Goal: Task Accomplishment & Management: Complete application form

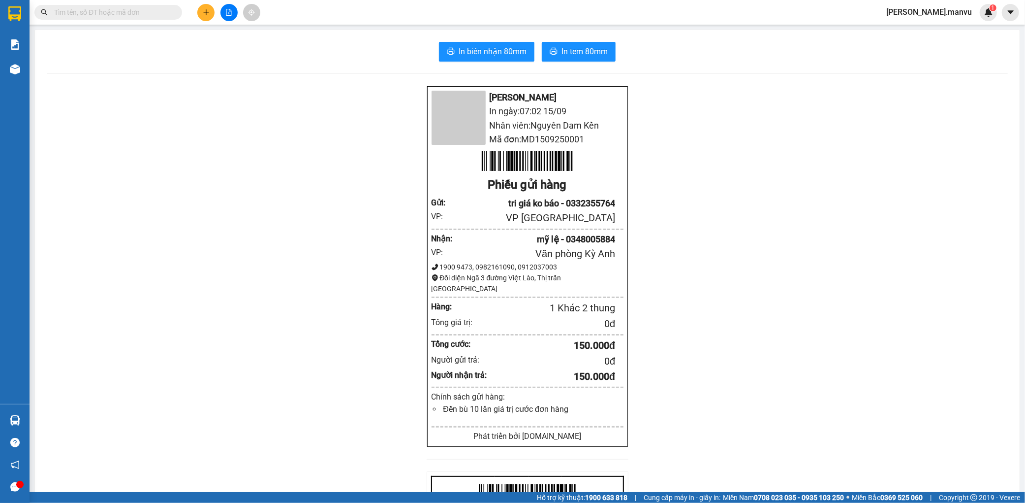
click at [199, 14] on button at bounding box center [205, 12] width 17 height 17
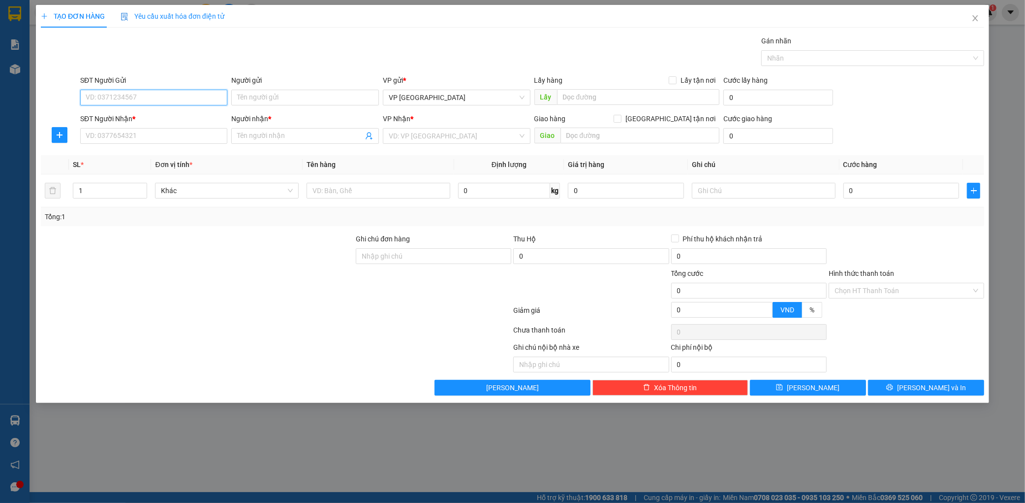
click at [138, 93] on input "SĐT Người Gửi" at bounding box center [154, 98] width 148 height 16
click at [125, 137] on input "SĐT Người Nhận *" at bounding box center [154, 136] width 148 height 16
click at [185, 159] on div "0931389740 - kt" at bounding box center [154, 155] width 136 height 11
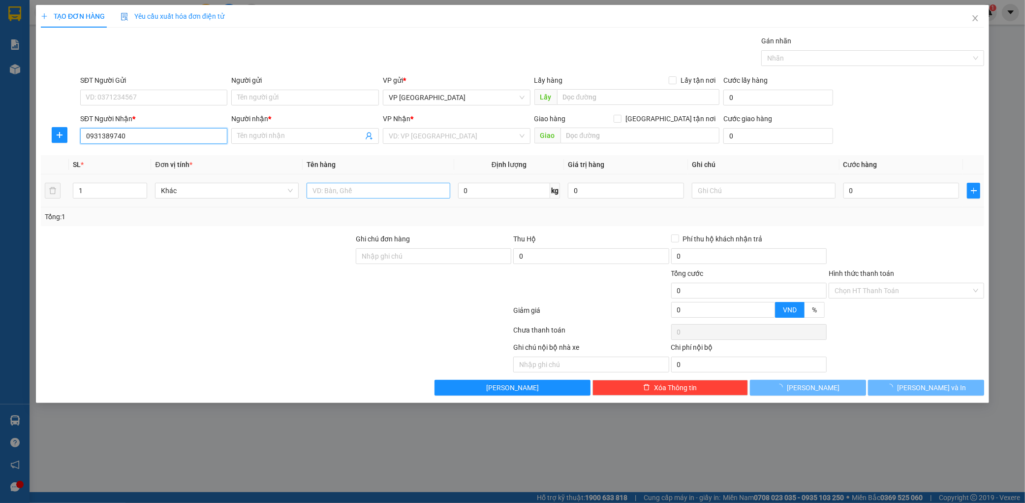
type input "0931389740"
type input "kt"
type input "can lộc"
click at [346, 189] on input "text" at bounding box center [379, 191] width 144 height 16
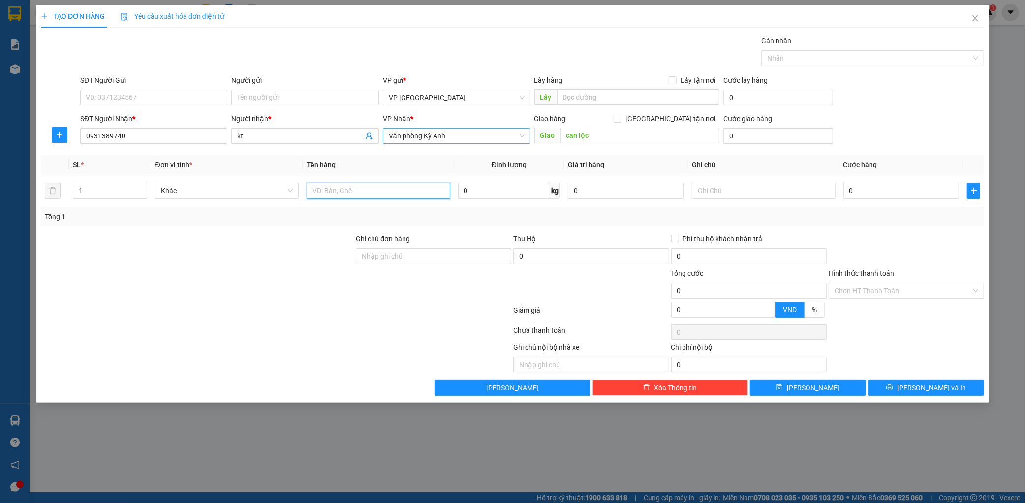
click at [458, 138] on span "Văn phòng Kỳ Anh" at bounding box center [457, 135] width 136 height 15
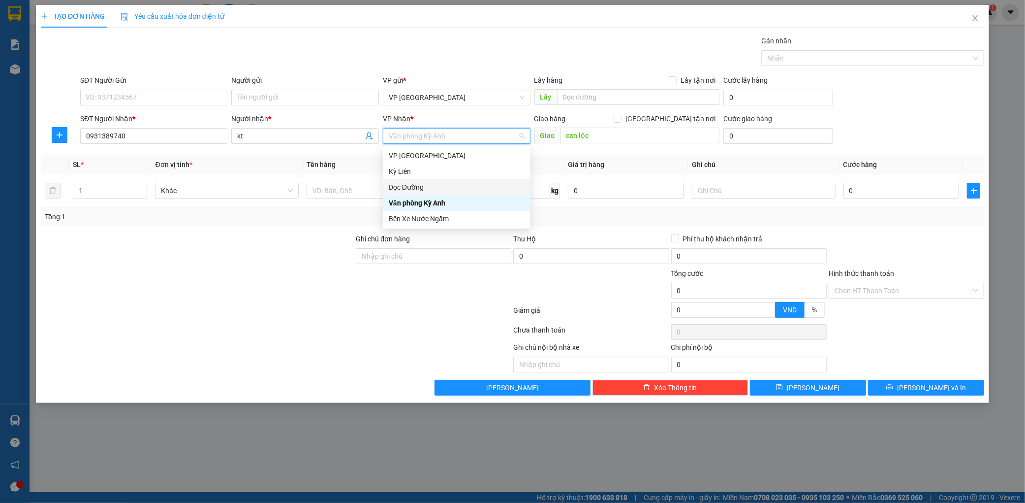
click at [430, 185] on div "Dọc Đường" at bounding box center [457, 187] width 136 height 11
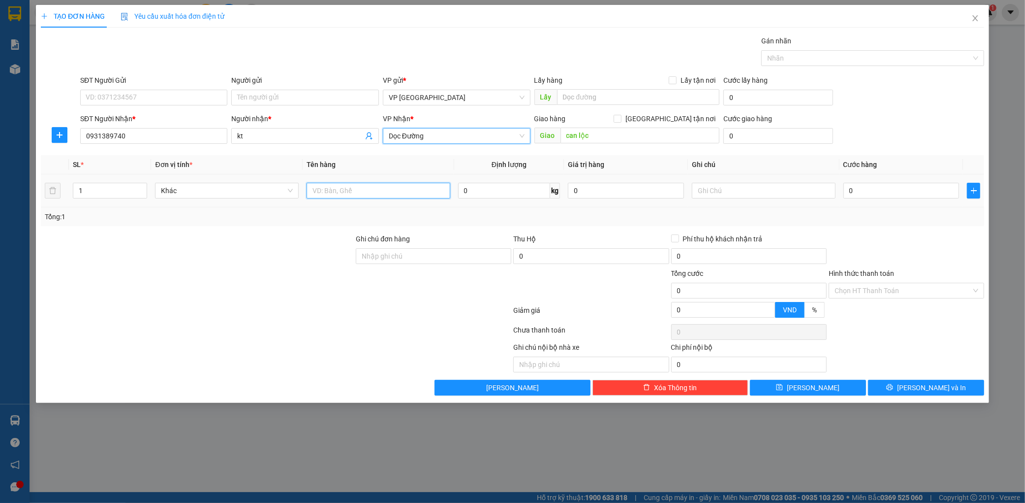
click at [341, 192] on input "text" at bounding box center [379, 191] width 144 height 16
type input "1 xốp"
click at [880, 196] on input "0" at bounding box center [902, 191] width 116 height 16
type input "001"
type input "1"
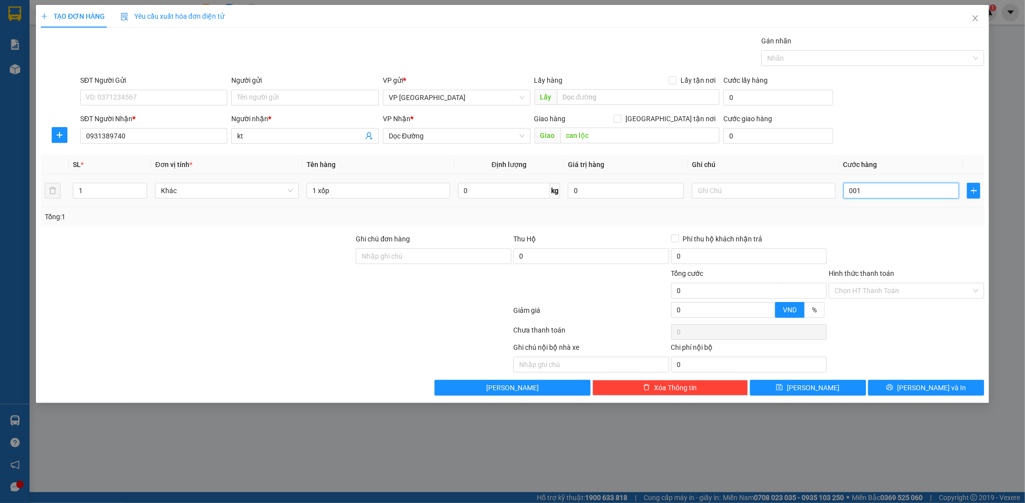
type input "1"
type input "0.010"
type input "10"
type input "00.100"
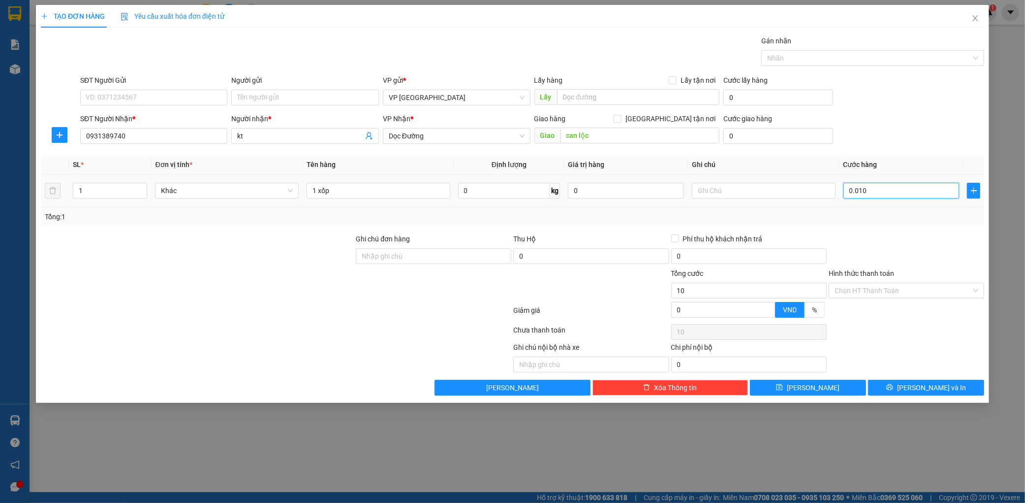
type input "100"
type input "0.001.000"
type input "1.000"
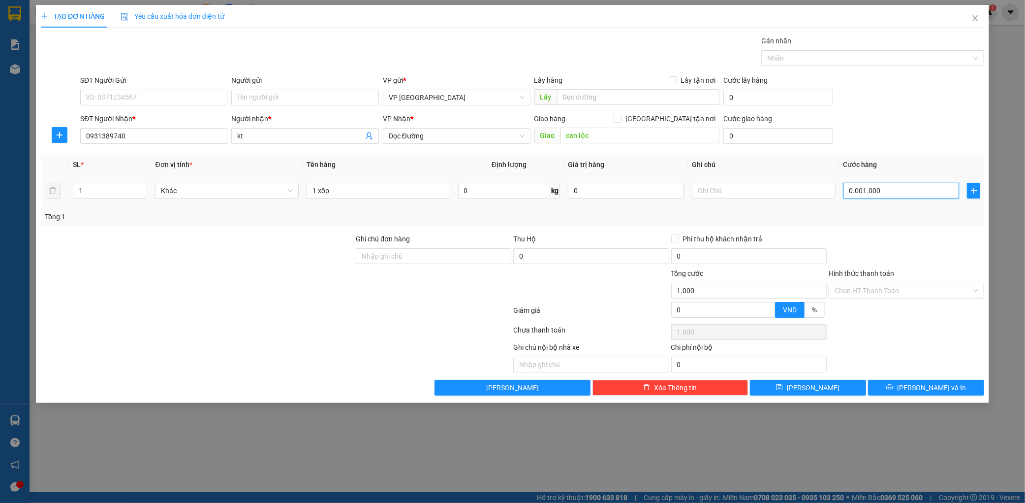
type input "000.010.000"
type input "10.000"
type input "00.000.100.000"
type input "100.000"
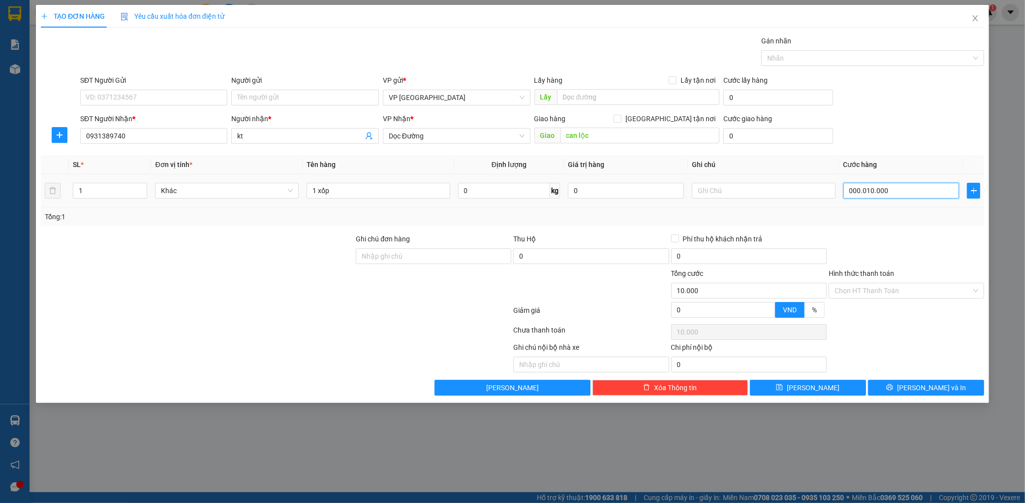
type input "100.000"
click at [981, 105] on div "SĐT Người Gửi VD: 0371234567 Người gửi Tên người gửi VP gửi * VP [GEOGRAPHIC_DA…" at bounding box center [532, 92] width 908 height 34
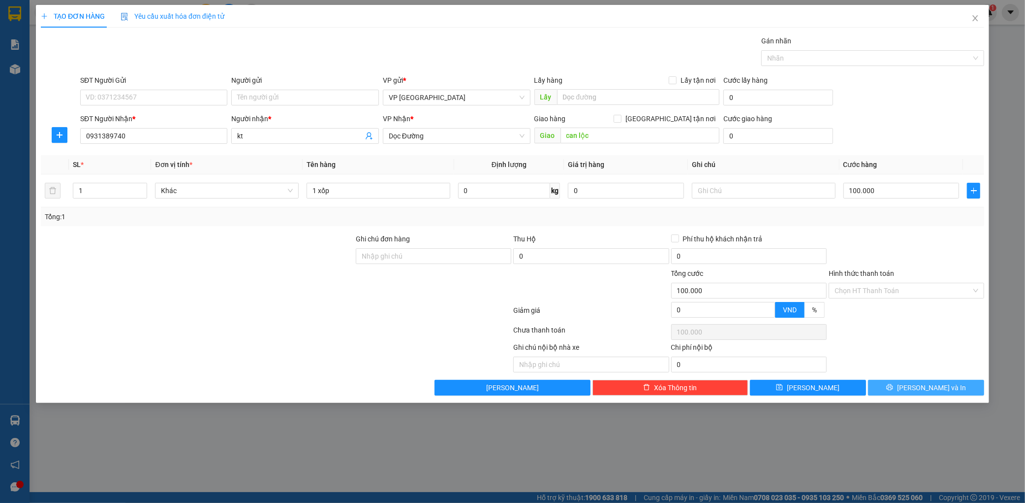
click at [923, 392] on span "[PERSON_NAME] và In" at bounding box center [931, 387] width 69 height 11
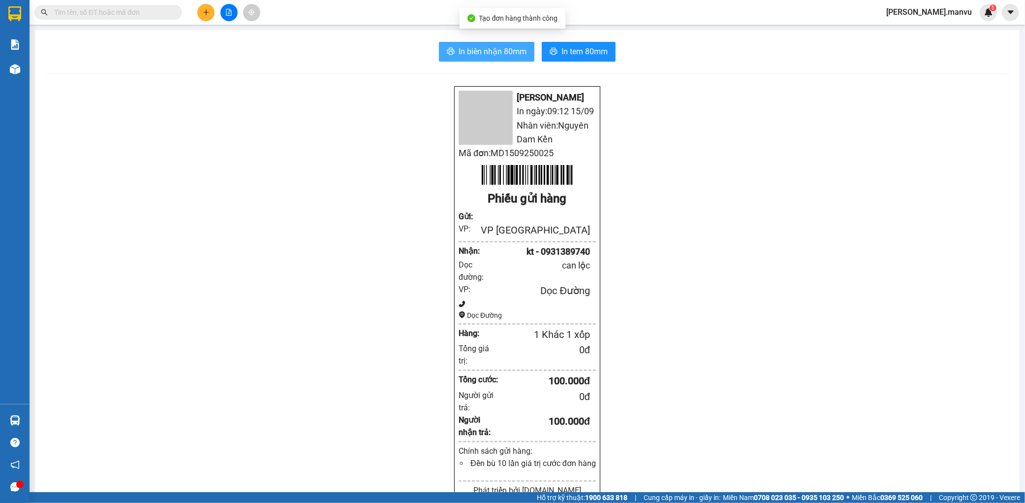
drag, startPoint x: 488, startPoint y: 56, endPoint x: 495, endPoint y: 53, distance: 7.0
click at [488, 55] on span "In biên nhận 80mm" at bounding box center [493, 51] width 68 height 12
click at [495, 53] on span "In biên nhận 80mm" at bounding box center [493, 51] width 68 height 12
